Goal: Information Seeking & Learning: Learn about a topic

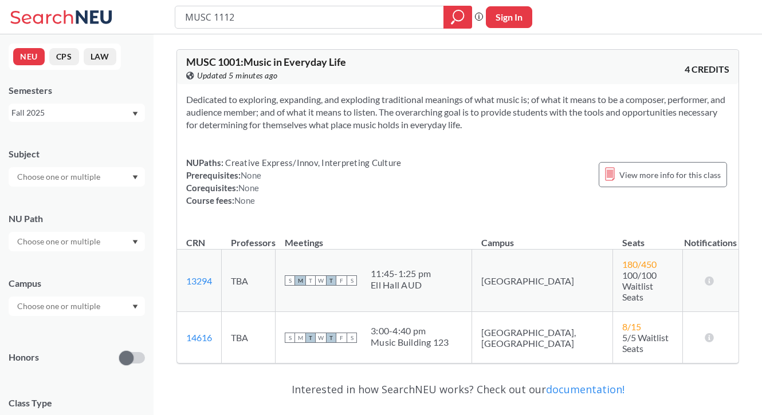
type input "MUSC 1112"
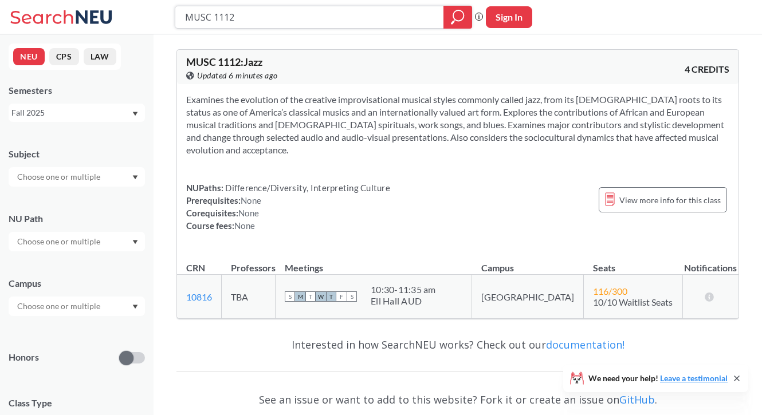
drag, startPoint x: 277, startPoint y: 18, endPoint x: 104, endPoint y: 13, distance: 172.6
click at [104, 13] on div "MUSC 1112 Phrase search guarantees the exact search appears in the results. Ex.…" at bounding box center [381, 17] width 762 height 34
type input "CAEP 1290"
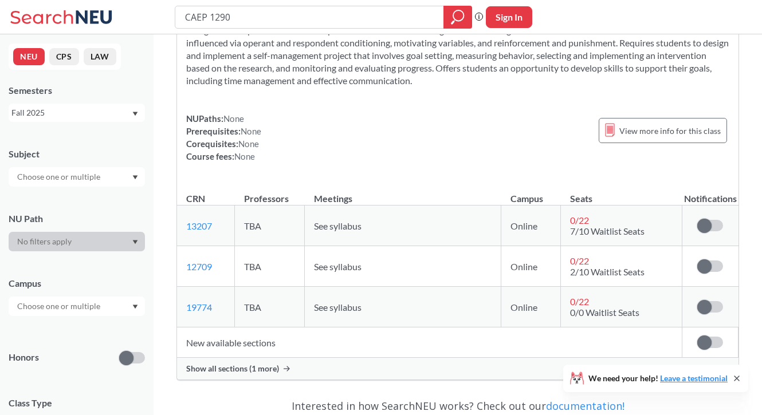
scroll to position [69, 0]
click at [287, 363] on div "Show all sections (1 more)" at bounding box center [458, 369] width 562 height 22
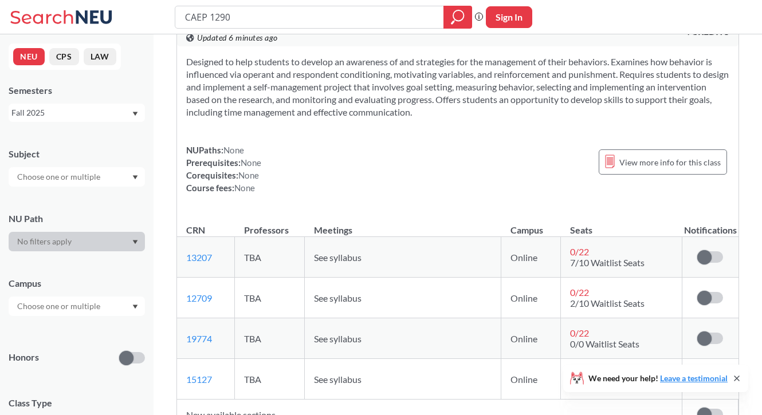
scroll to position [221, 0]
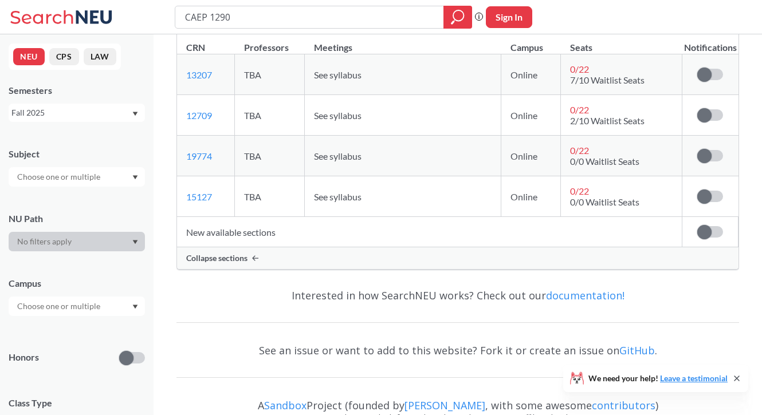
click at [474, 266] on div "Collapse sections" at bounding box center [458, 259] width 562 height 22
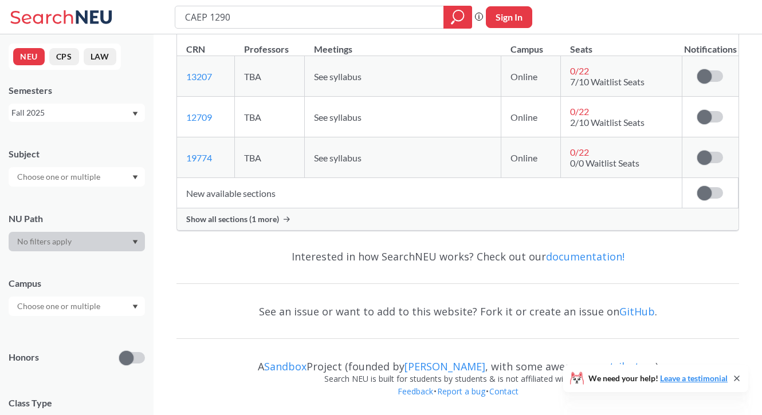
scroll to position [176, 0]
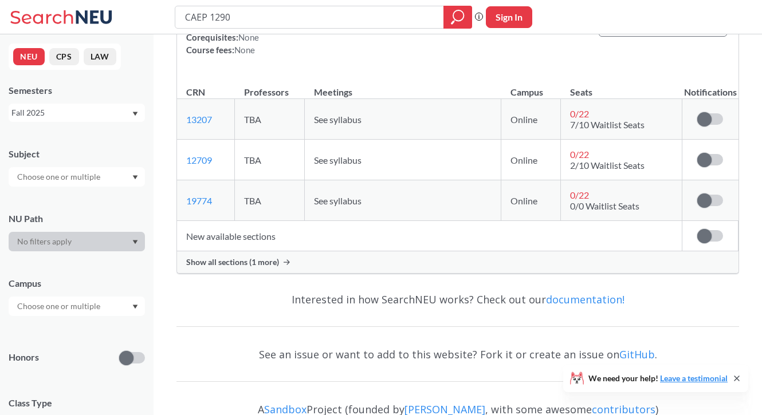
click at [466, 268] on div "Show all sections (1 more)" at bounding box center [458, 263] width 562 height 22
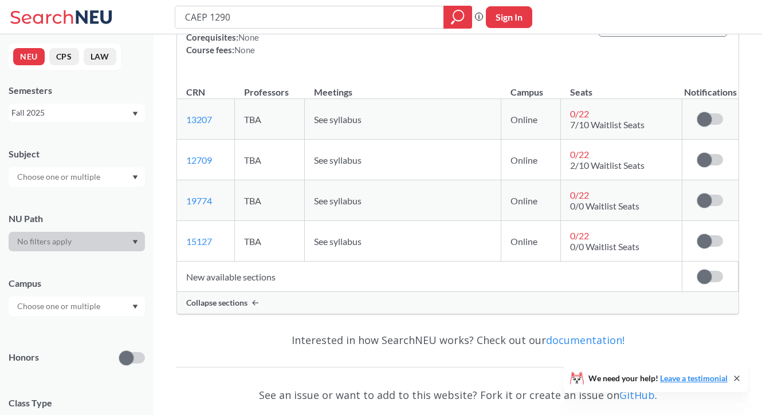
click at [441, 311] on div "Collapse sections" at bounding box center [458, 303] width 562 height 22
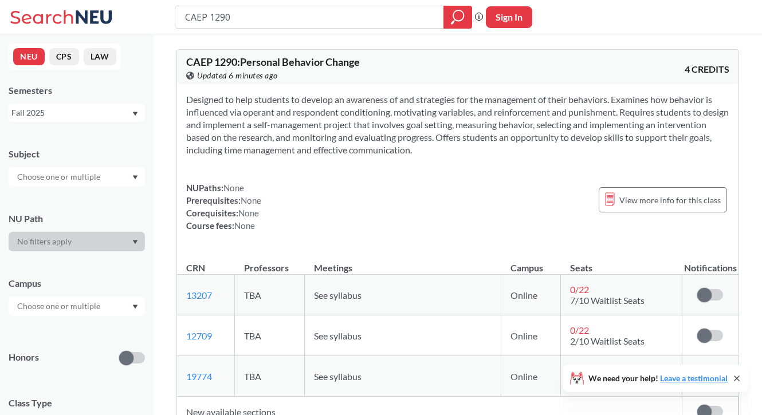
scroll to position [0, 0]
